Goal: Find specific page/section: Find specific page/section

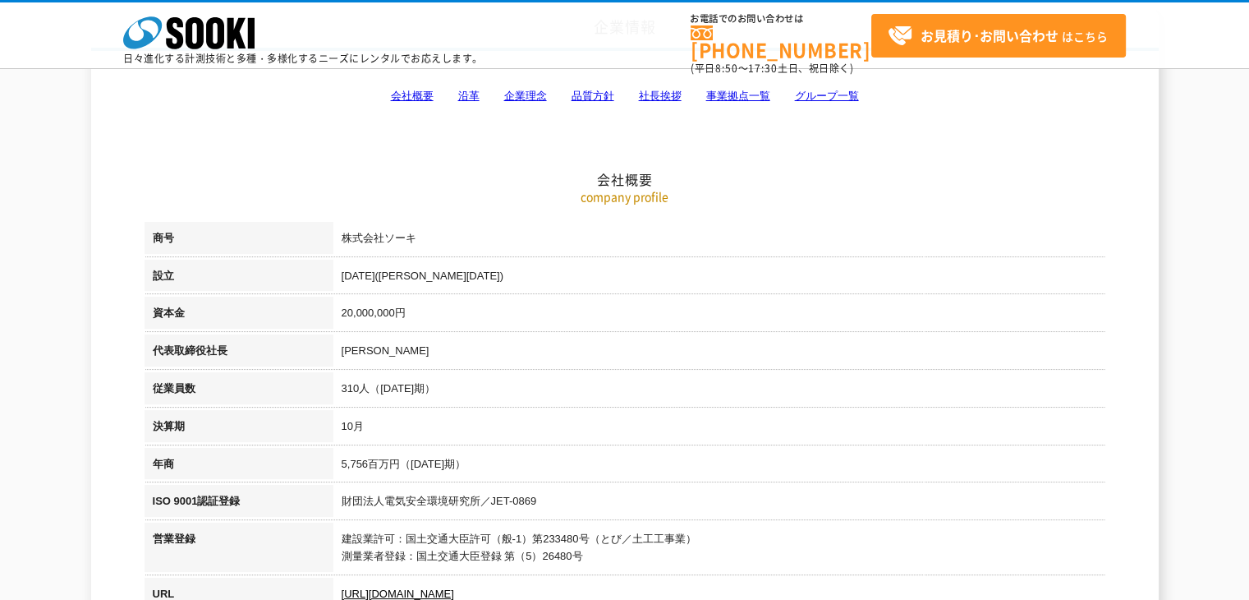
scroll to position [82, 0]
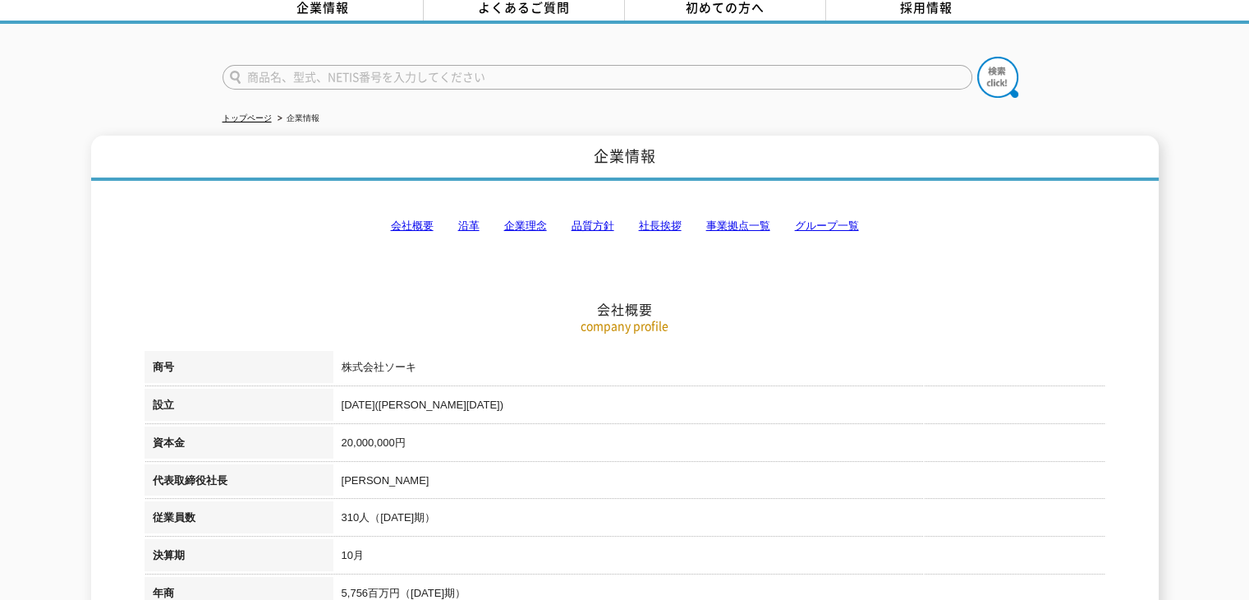
click at [660, 219] on link "社長挨拶" at bounding box center [660, 225] width 43 height 12
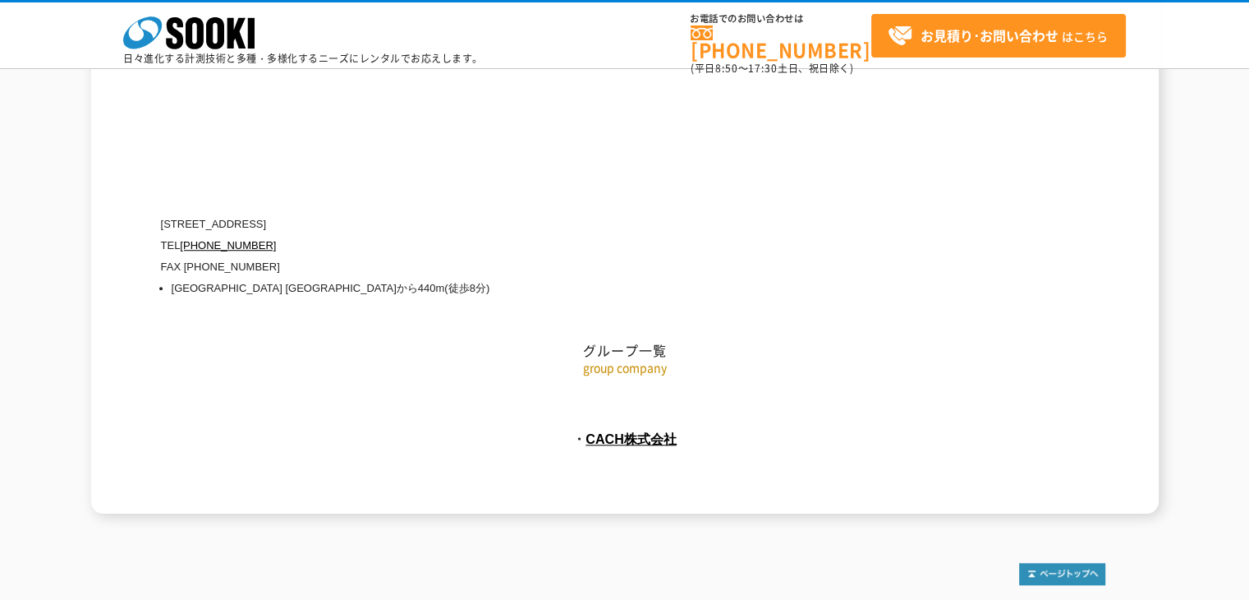
scroll to position [7523, 0]
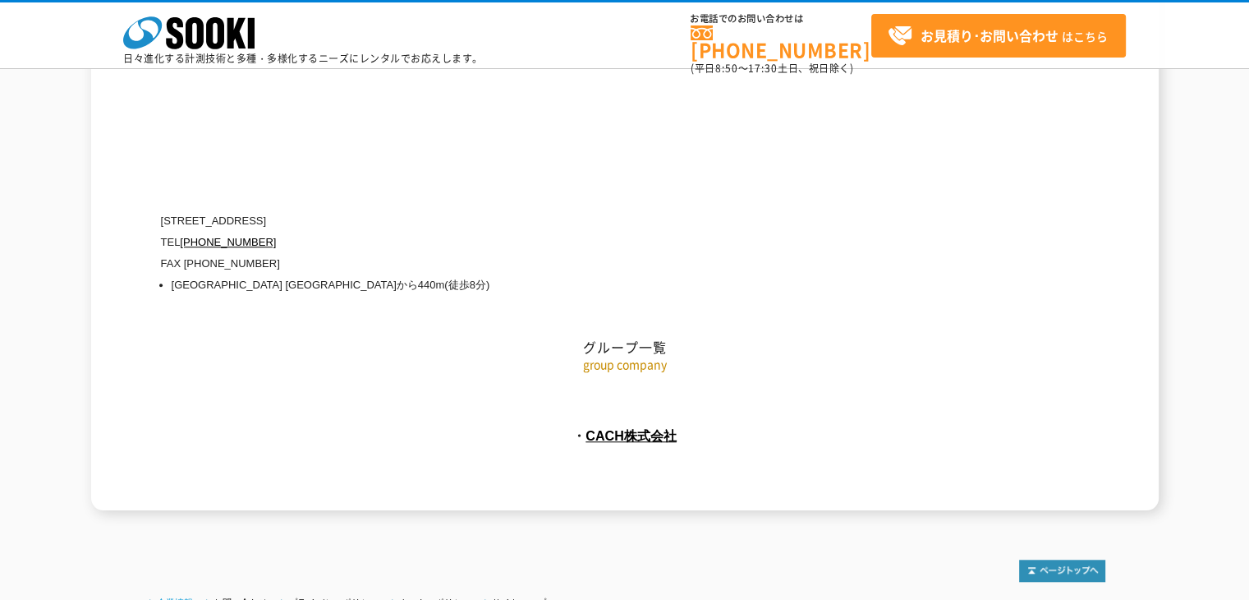
click at [184, 597] on link "企業情報" at bounding box center [175, 602] width 36 height 10
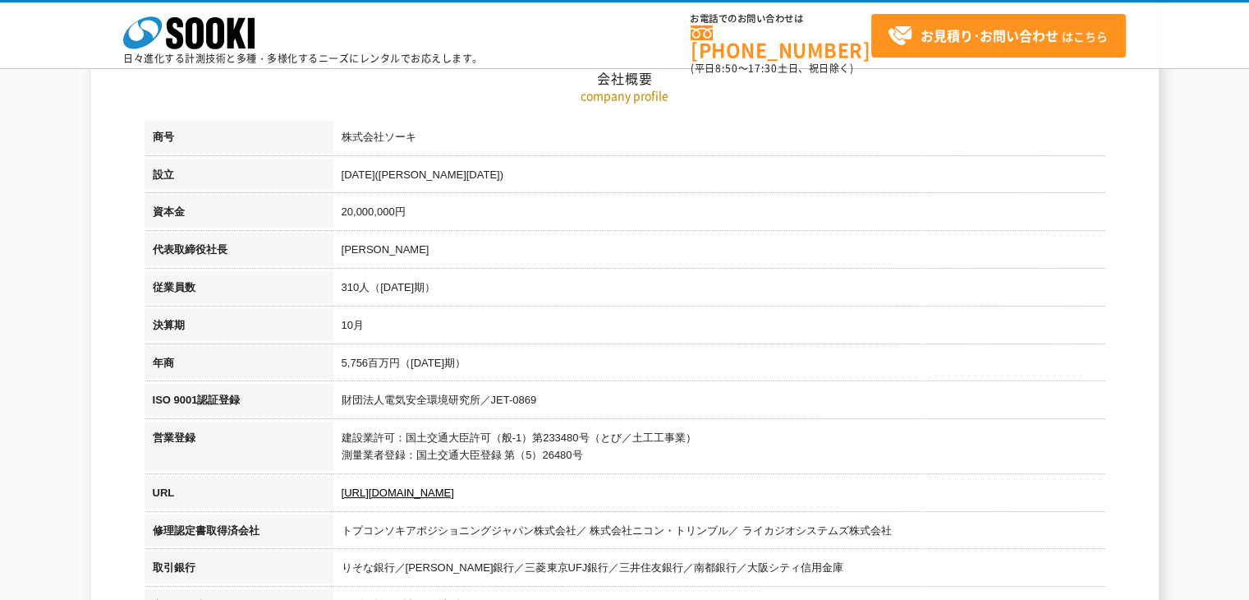
scroll to position [246, 0]
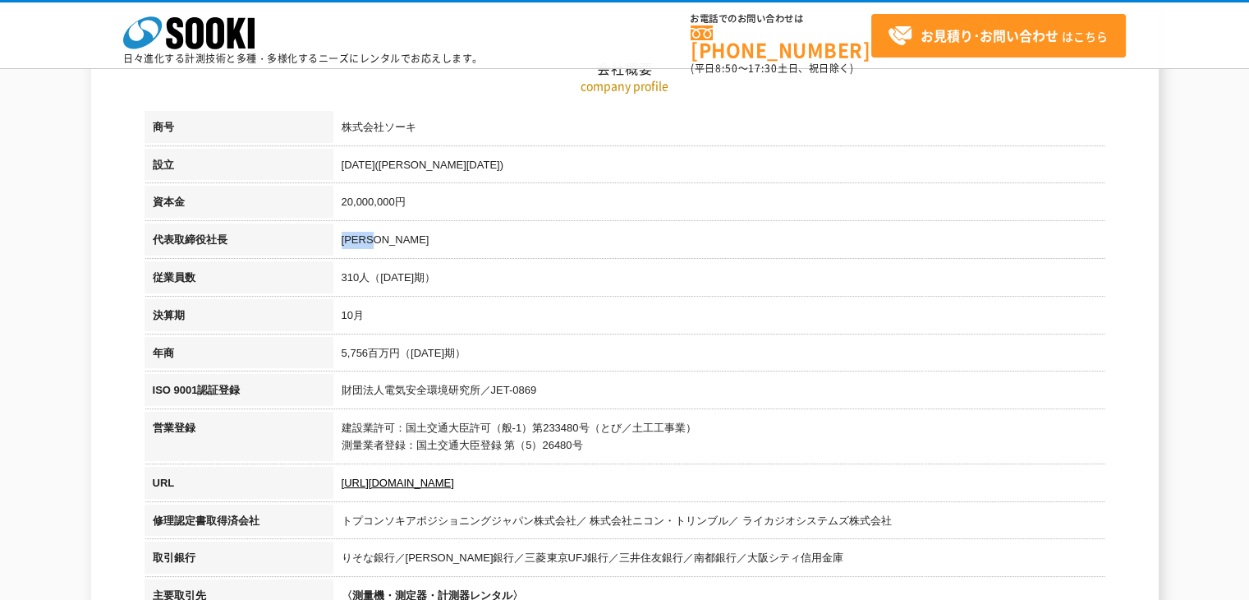
drag, startPoint x: 388, startPoint y: 237, endPoint x: 343, endPoint y: 245, distance: 45.1
click at [343, 245] on td "[PERSON_NAME]" at bounding box center [719, 242] width 772 height 38
